Goal: Information Seeking & Learning: Learn about a topic

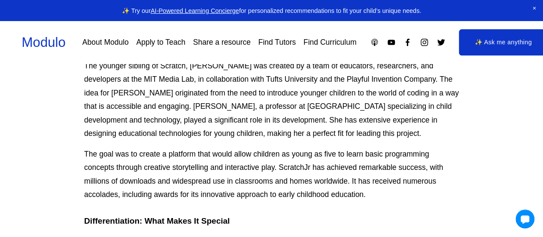
scroll to position [316, 0]
click at [252, 197] on p "The goal was to create a platform that would allow children as young as five to…" at bounding box center [271, 174] width 375 height 54
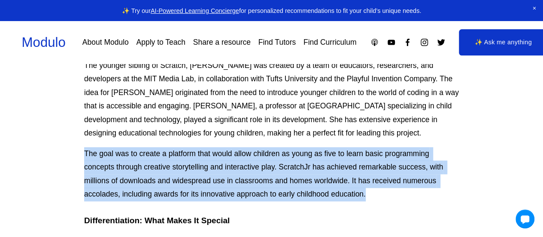
click at [252, 197] on p "The goal was to create a platform that would allow children as young as five to…" at bounding box center [271, 174] width 375 height 54
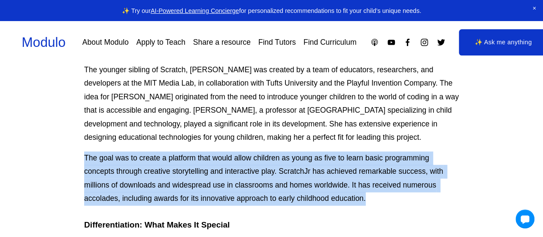
scroll to position [308, 0]
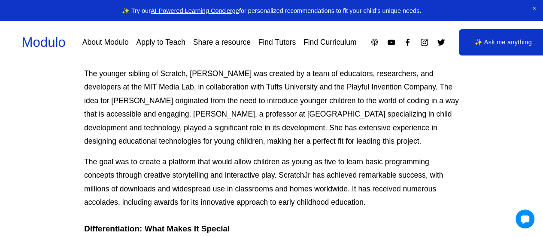
click at [145, 122] on p "The younger sibling of Scratch, [PERSON_NAME] was created by a team of educator…" at bounding box center [271, 107] width 375 height 81
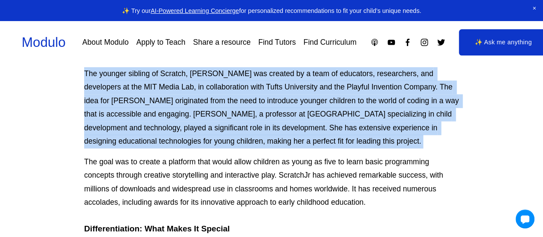
click at [145, 122] on p "The younger sibling of Scratch, [PERSON_NAME] was created by a team of educator…" at bounding box center [271, 107] width 375 height 81
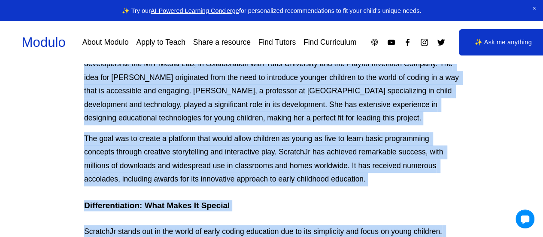
scroll to position [412, 0]
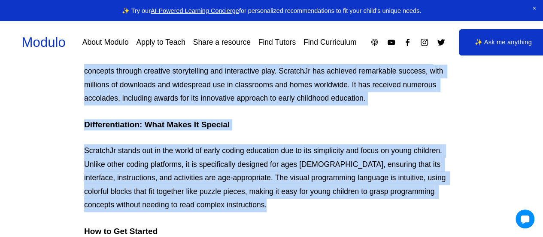
copy div "The younger sibling of Scratch, [PERSON_NAME] was created by a team of educator…"
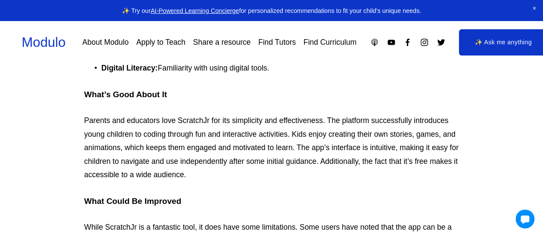
scroll to position [959, 0]
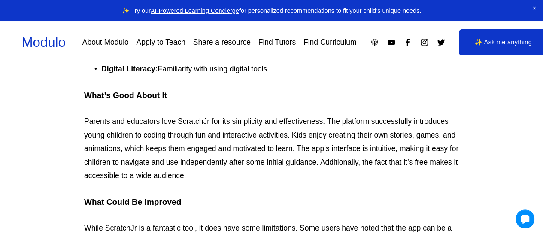
click at [82, 135] on div "The younger sibling of Scratch, [PERSON_NAME] was created by a team of educator…" at bounding box center [271, 140] width 389 height 1462
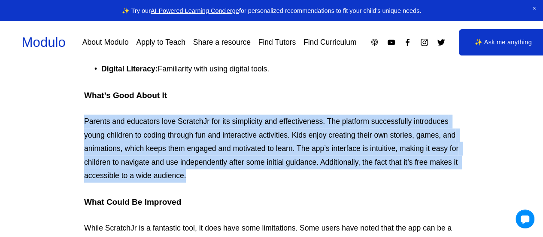
click at [82, 135] on div "The younger sibling of Scratch, [PERSON_NAME] was created by a team of educator…" at bounding box center [271, 140] width 389 height 1462
copy p "Parents and educators love ScratchJr for its simplicity and effectiveness. The …"
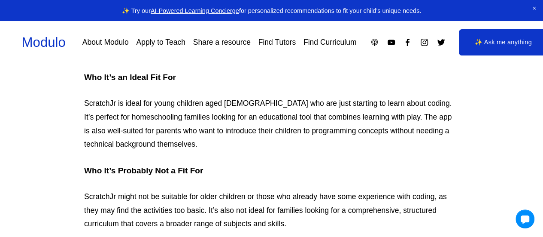
scroll to position [1371, 0]
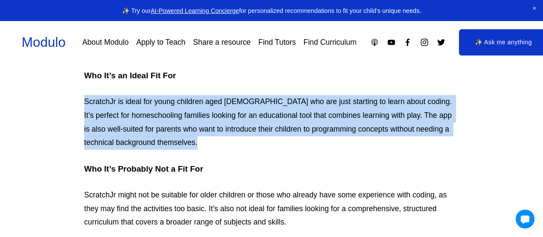
copy p "ScratchJr is ideal for young children aged [DEMOGRAPHIC_DATA] who are just star…"
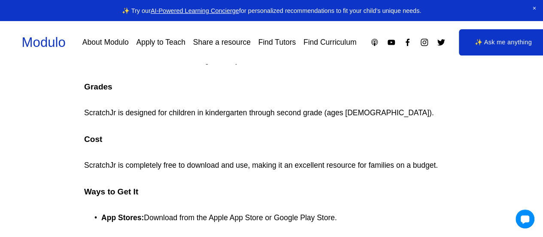
scroll to position [1532, 0]
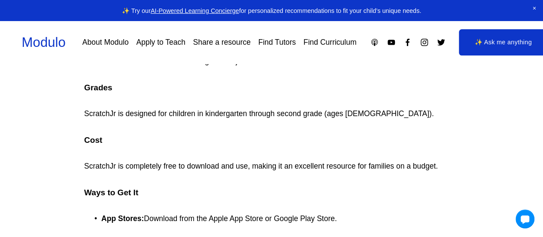
click at [212, 120] on p "ScratchJr is designed for children in kindergarten through second grade (ages […" at bounding box center [271, 114] width 375 height 14
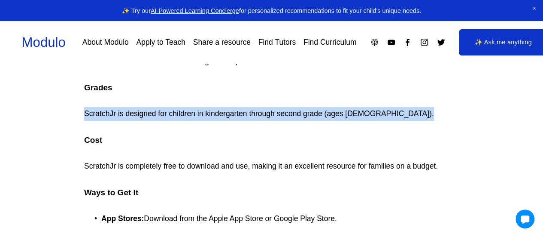
click at [212, 120] on p "ScratchJr is designed for children in kindergarten through second grade (ages […" at bounding box center [271, 114] width 375 height 14
copy p "ScratchJr is designed for children in kindergarten through second grade (ages […"
